Goal: Complete application form

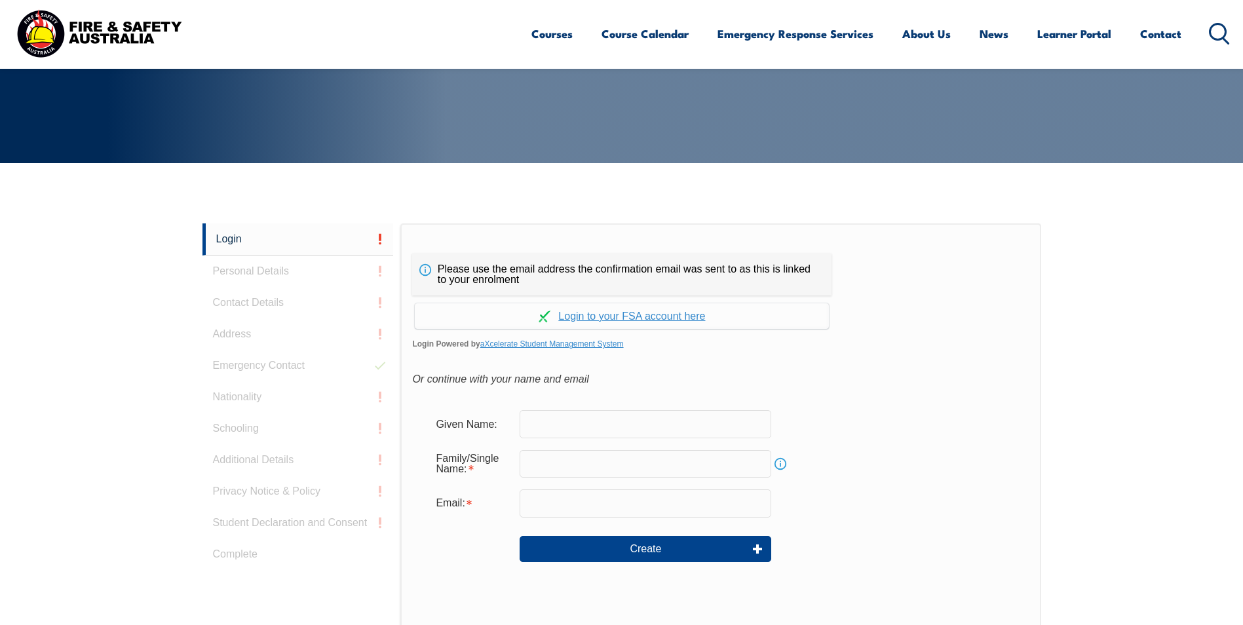
scroll to position [349, 0]
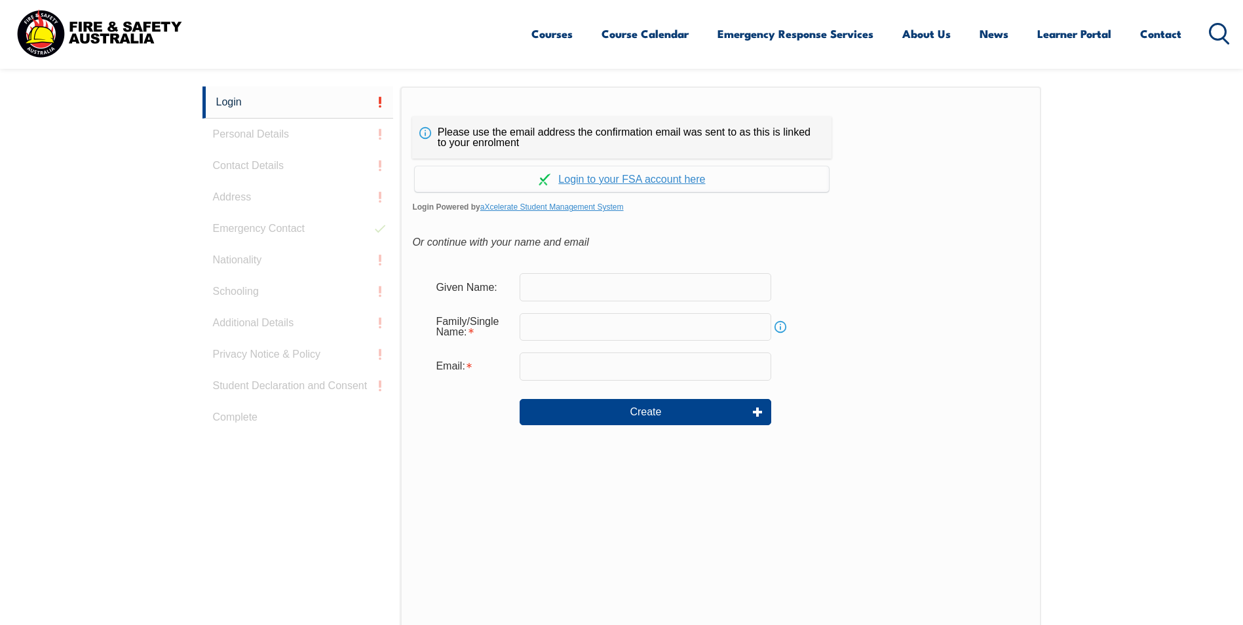
click at [621, 305] on form "Given Name: Family/Single Name: Info Email: Create" at bounding box center [720, 358] width 616 height 197
click at [620, 286] on input "text" at bounding box center [645, 287] width 252 height 28
click at [1013, 361] on div "Email:" at bounding box center [720, 366] width 590 height 28
click at [580, 307] on form "Given Name: Family/Single Name: Info Email: Create" at bounding box center [720, 358] width 616 height 197
click at [579, 284] on input "text" at bounding box center [645, 287] width 252 height 28
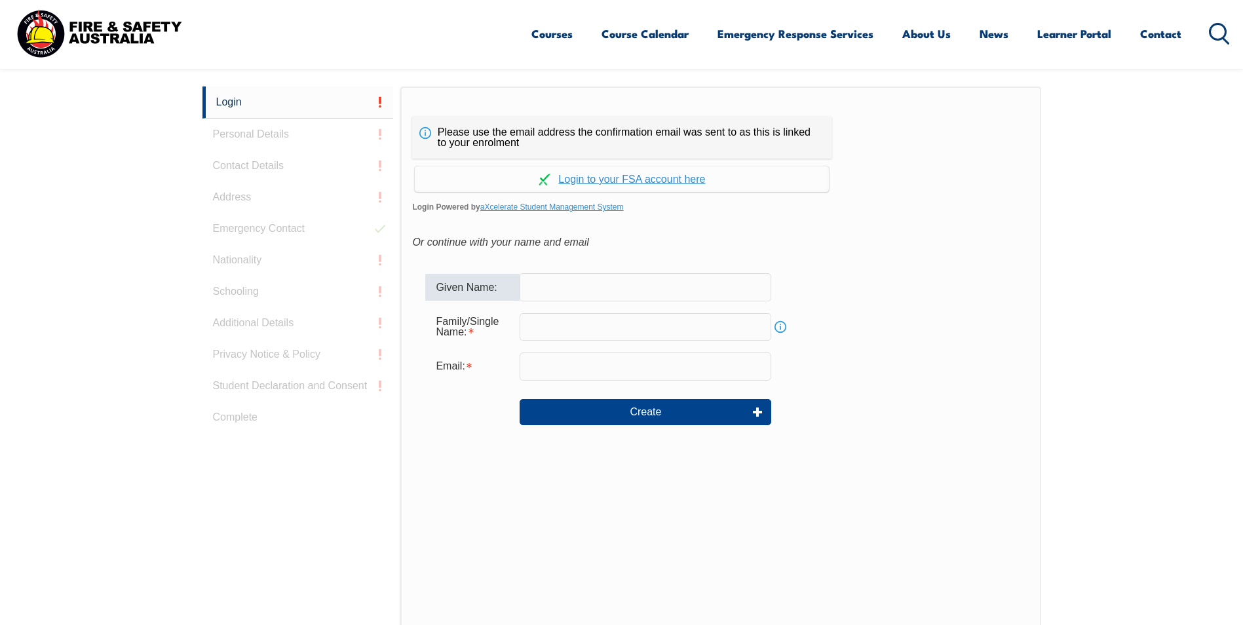
click at [1023, 357] on form "Given Name: Family/Single Name: Info Email: Create" at bounding box center [720, 358] width 616 height 197
click at [623, 279] on input "text" at bounding box center [645, 287] width 252 height 28
type input "[PERSON_NAME]"
type input "[EMAIL_ADDRESS][DOMAIN_NAME]"
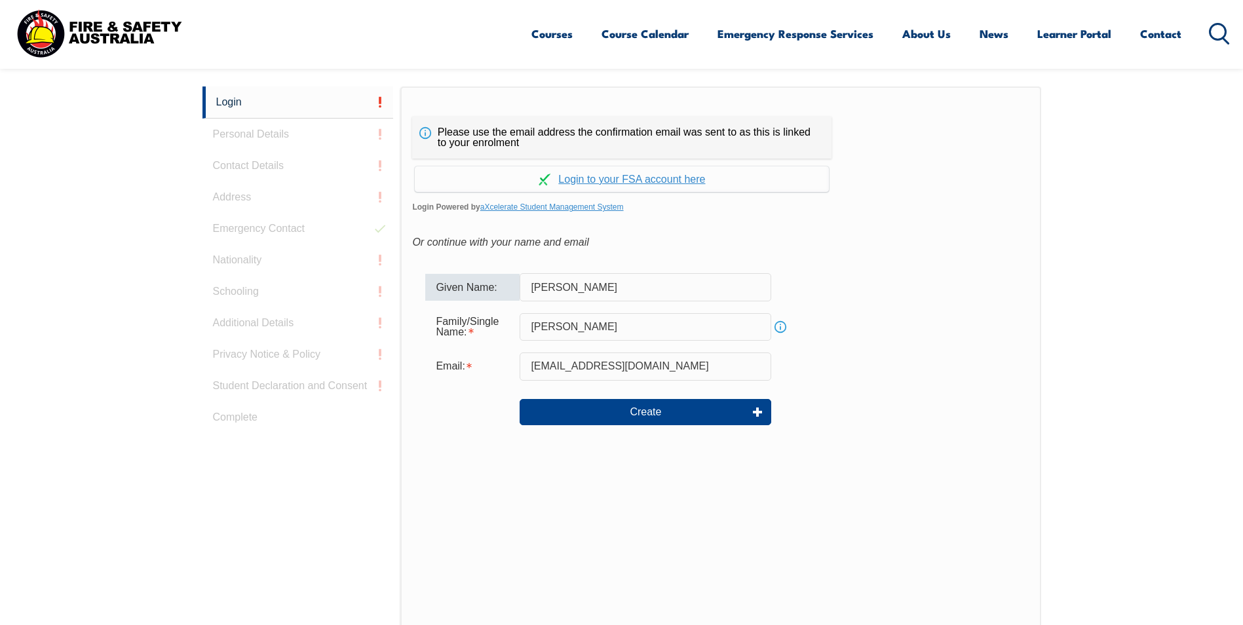
click at [624, 326] on input "[PERSON_NAME]" at bounding box center [645, 327] width 252 height 28
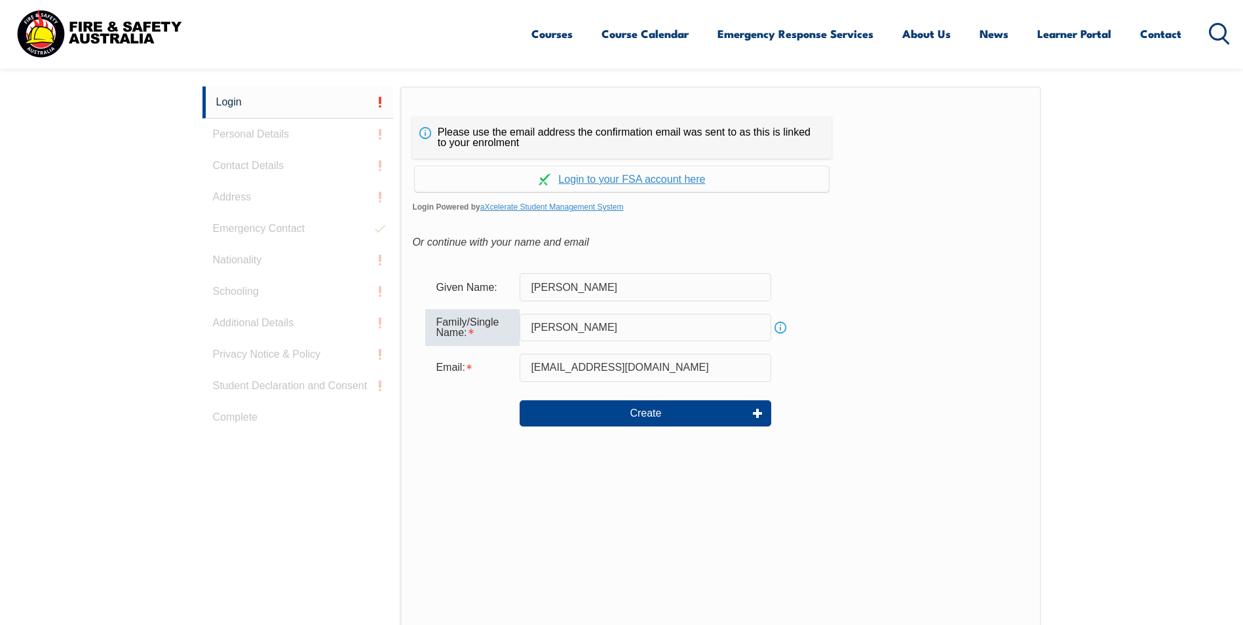
click at [984, 344] on div "Family/Single Name: [PERSON_NAME] Info" at bounding box center [720, 327] width 590 height 37
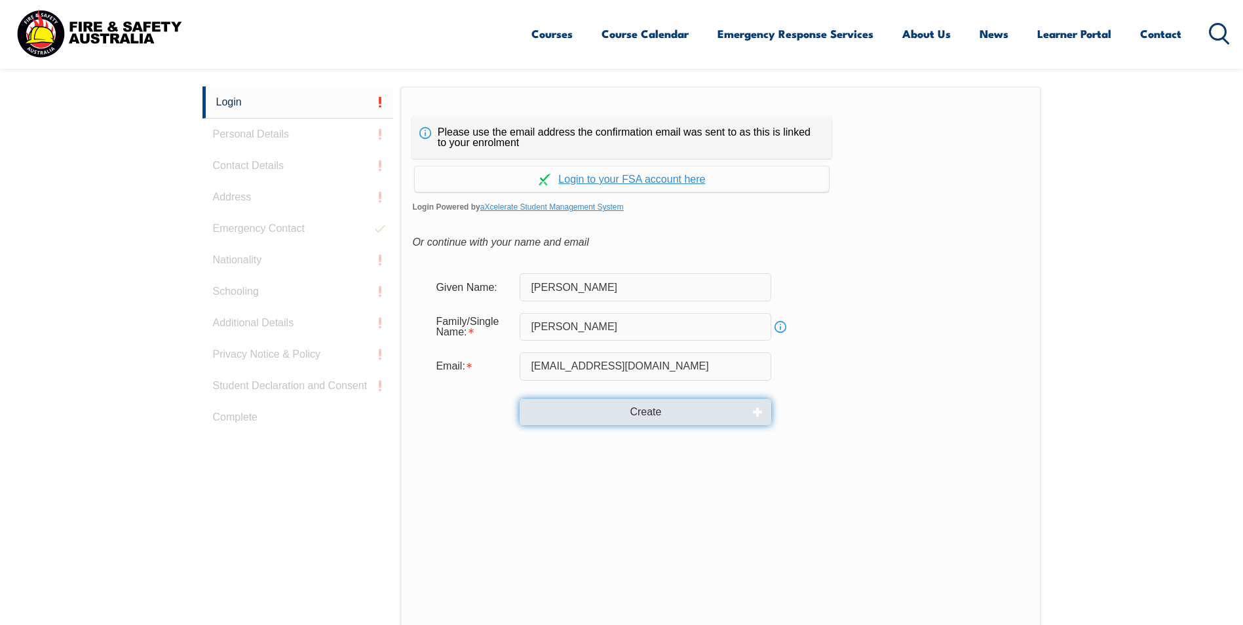
click at [654, 416] on button "Create" at bounding box center [645, 412] width 252 height 26
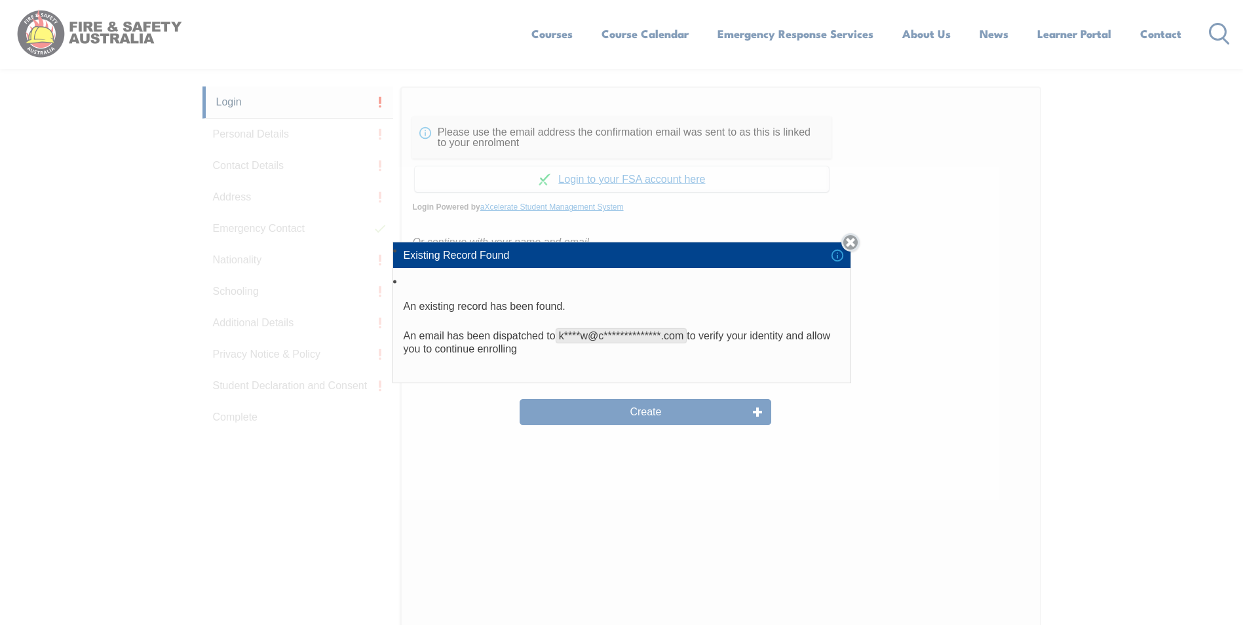
click at [855, 244] on link "Close" at bounding box center [850, 242] width 18 height 18
